Goal: Navigation & Orientation: Go to known website

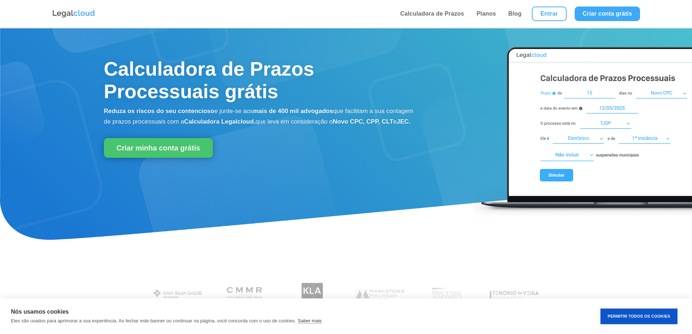
click at [548, 13] on link "Entrar" at bounding box center [549, 14] width 35 height 15
click at [561, 13] on link "Entrar" at bounding box center [549, 14] width 35 height 15
click at [544, 23] on li "Entrar" at bounding box center [549, 14] width 43 height 28
click at [544, 14] on link "Entrar" at bounding box center [549, 14] width 35 height 15
